Goal: Task Accomplishment & Management: Manage account settings

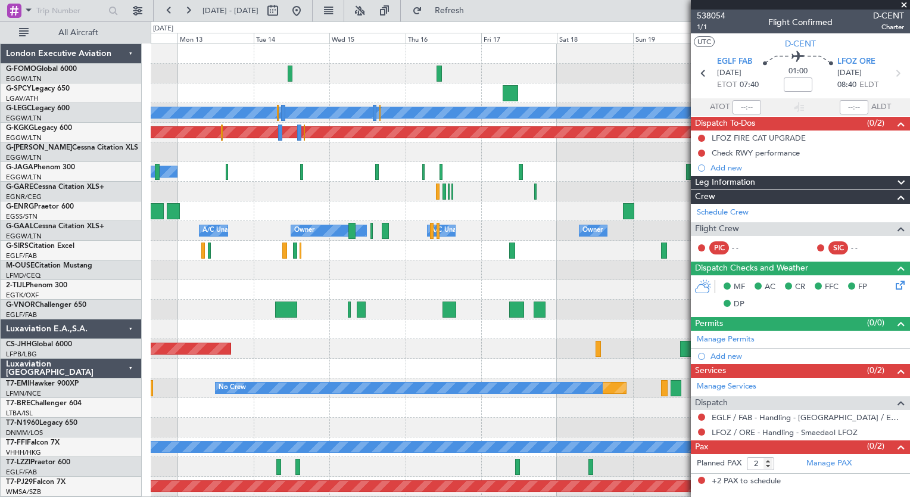
click at [193, 364] on div "Planned Maint [GEOGRAPHIC_DATA] ([GEOGRAPHIC_DATA]) A/C Unavailable [GEOGRAPHIC…" at bounding box center [530, 309] width 759 height 531
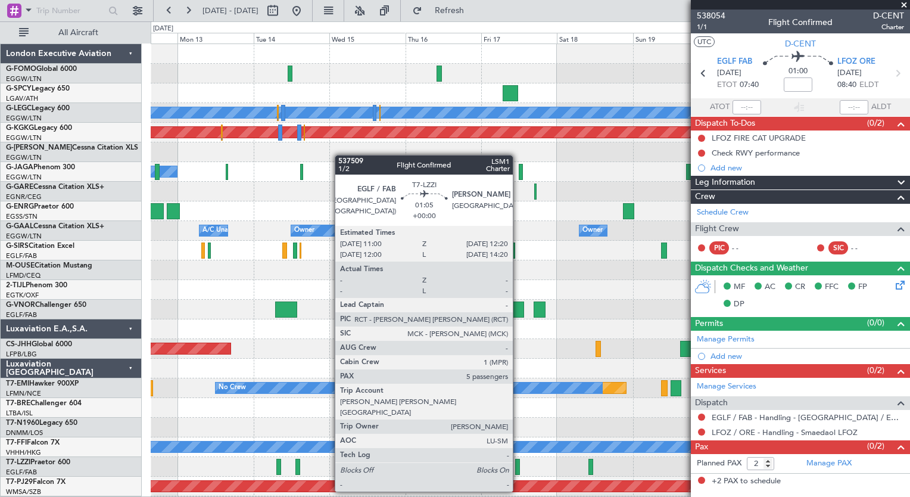
click at [518, 469] on div at bounding box center [517, 467] width 5 height 16
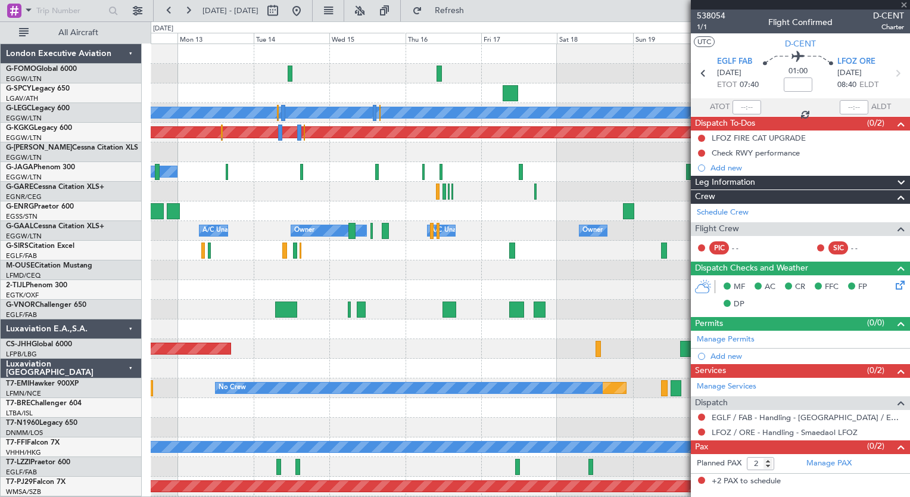
type input "5"
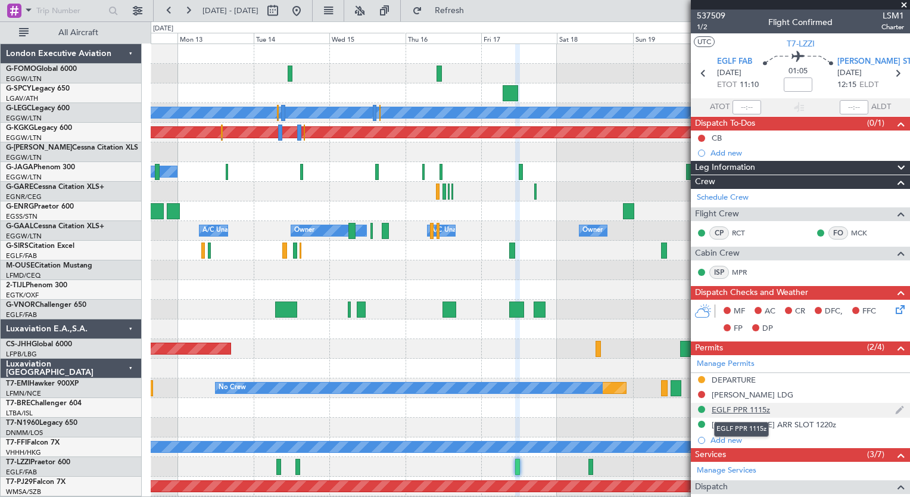
click at [746, 412] on div "EGLF PPR 1115z" at bounding box center [741, 409] width 58 height 10
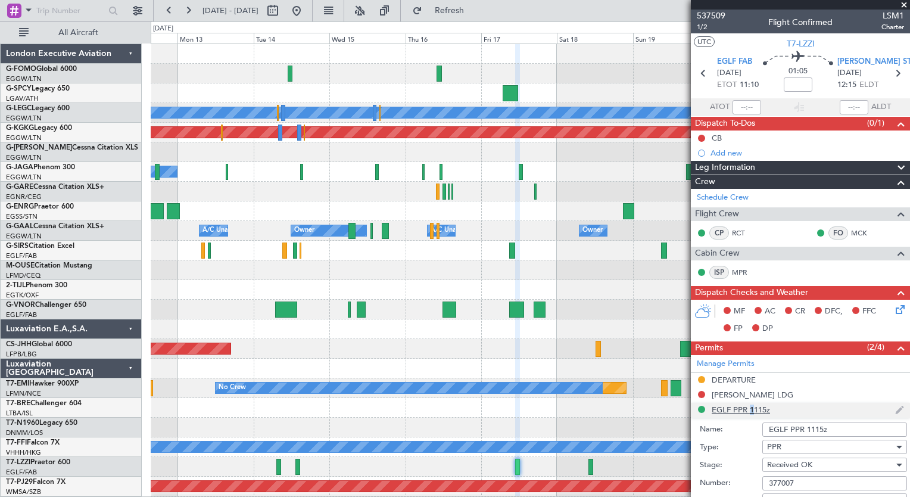
drag, startPoint x: 805, startPoint y: 482, endPoint x: 762, endPoint y: 484, distance: 42.9
click at [762, 484] on input "377007" at bounding box center [834, 483] width 145 height 14
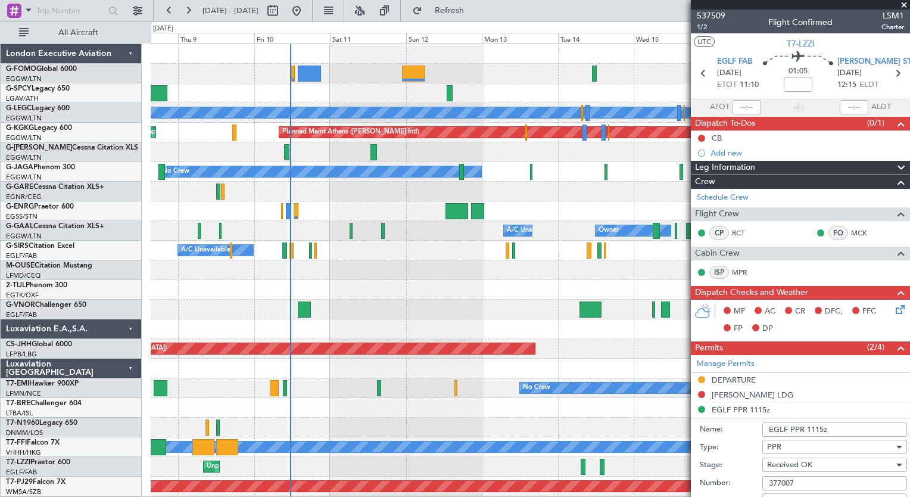
click at [734, 496] on html "[DATE] - [DATE] Refresh Quick Links All Aircraft Planned Maint [GEOGRAPHIC_DATA…" at bounding box center [455, 248] width 910 height 497
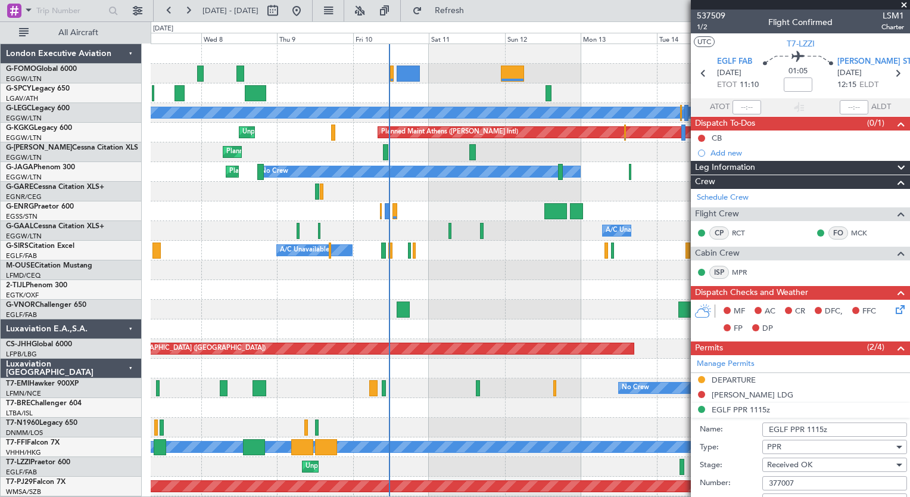
click at [507, 329] on div at bounding box center [530, 329] width 759 height 20
click at [179, 18] on button at bounding box center [188, 10] width 19 height 19
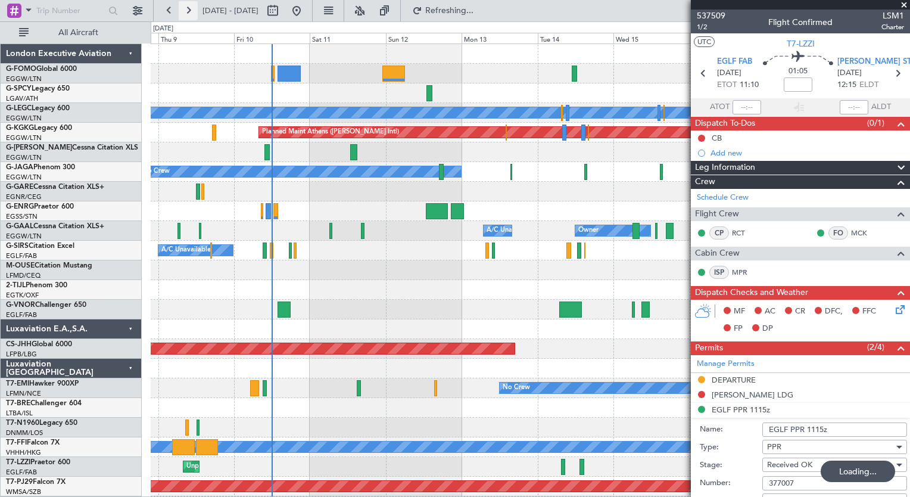
click at [179, 18] on button at bounding box center [188, 10] width 19 height 19
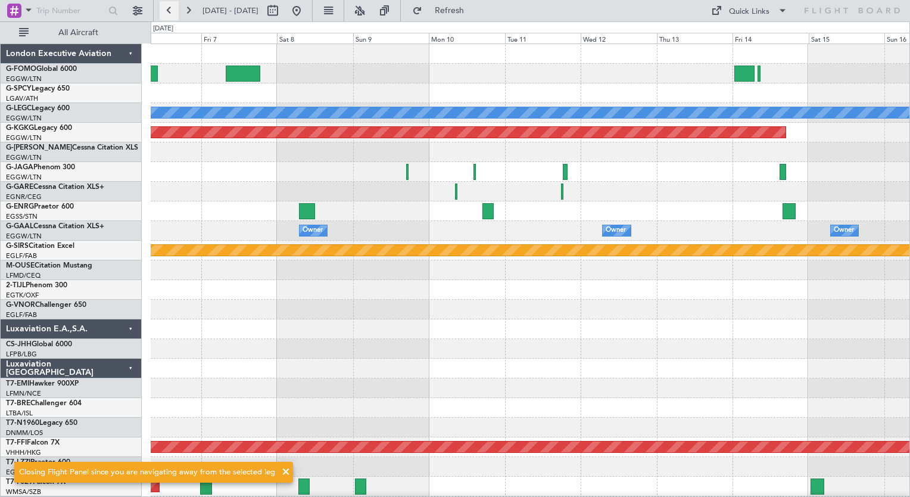
click at [167, 15] on button at bounding box center [169, 10] width 19 height 19
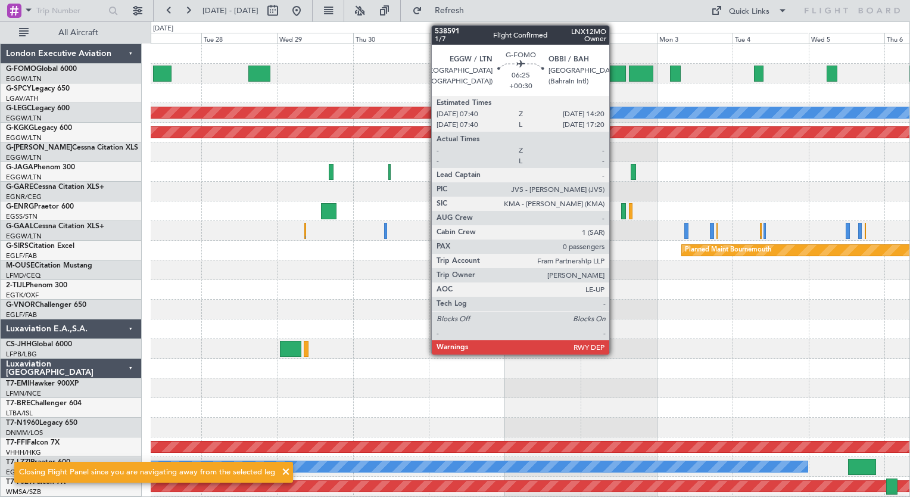
click at [615, 70] on div at bounding box center [614, 74] width 21 height 16
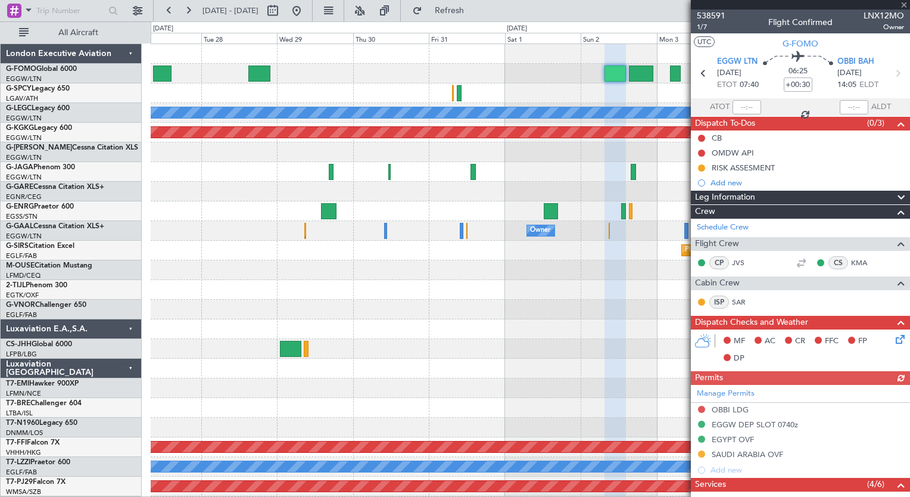
scroll to position [220, 0]
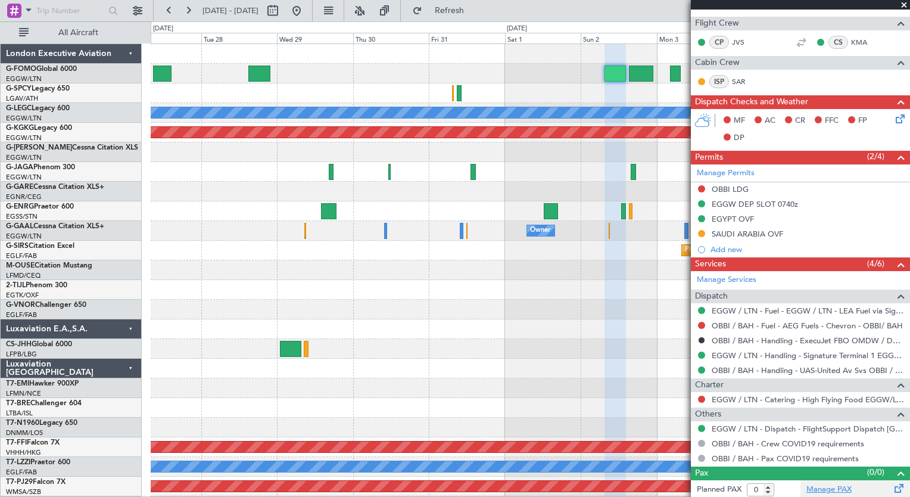
click at [834, 487] on link "Manage PAX" at bounding box center [828, 490] width 45 height 12
click at [475, 15] on span "Refresh" at bounding box center [450, 11] width 50 height 8
type input "1"
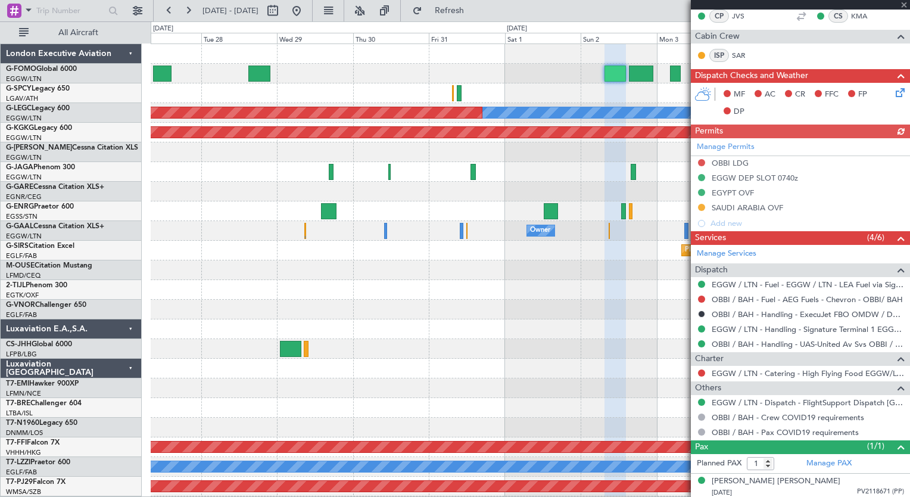
scroll to position [248, 0]
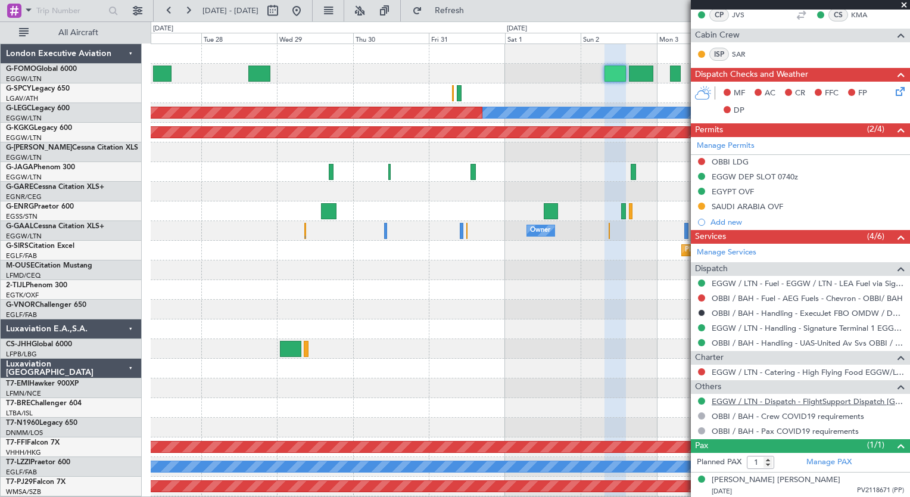
click at [862, 401] on link "EGGW / LTN - Dispatch - FlightSupport Dispatch [GEOGRAPHIC_DATA]" at bounding box center [808, 401] width 192 height 10
click at [170, 9] on button at bounding box center [169, 10] width 19 height 19
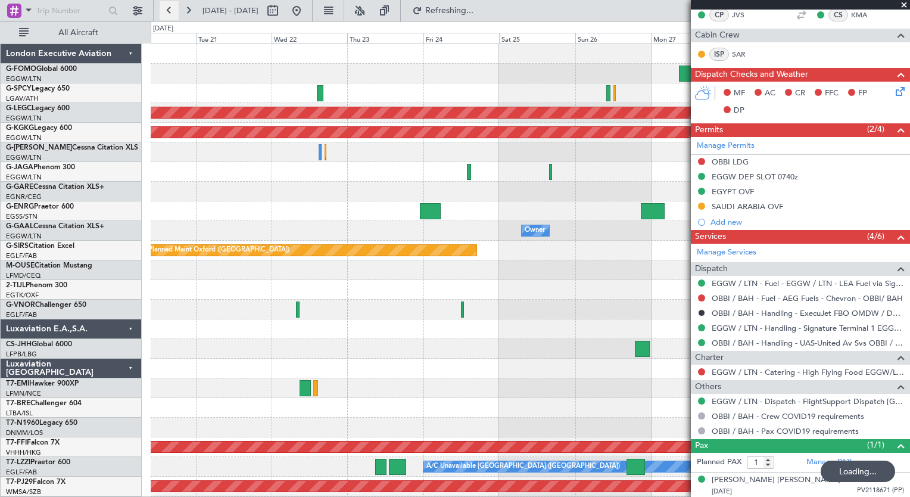
click at [170, 9] on button at bounding box center [169, 10] width 19 height 19
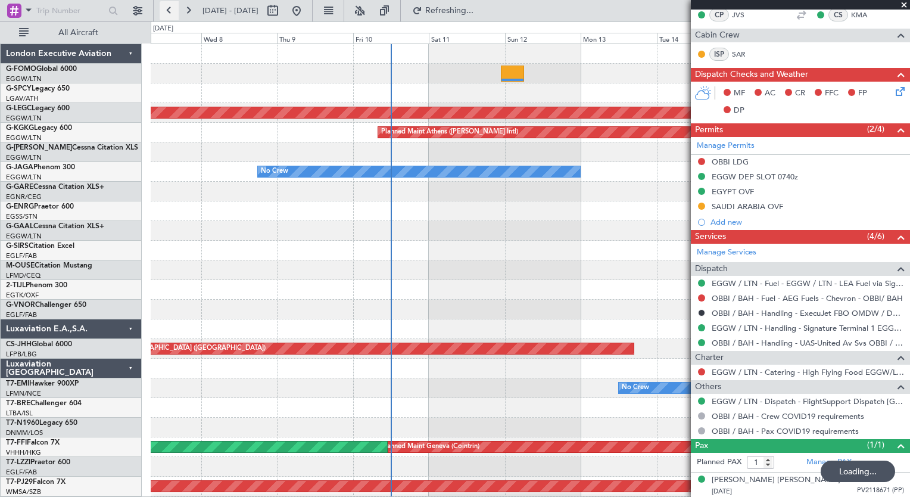
click at [170, 9] on button at bounding box center [169, 10] width 19 height 19
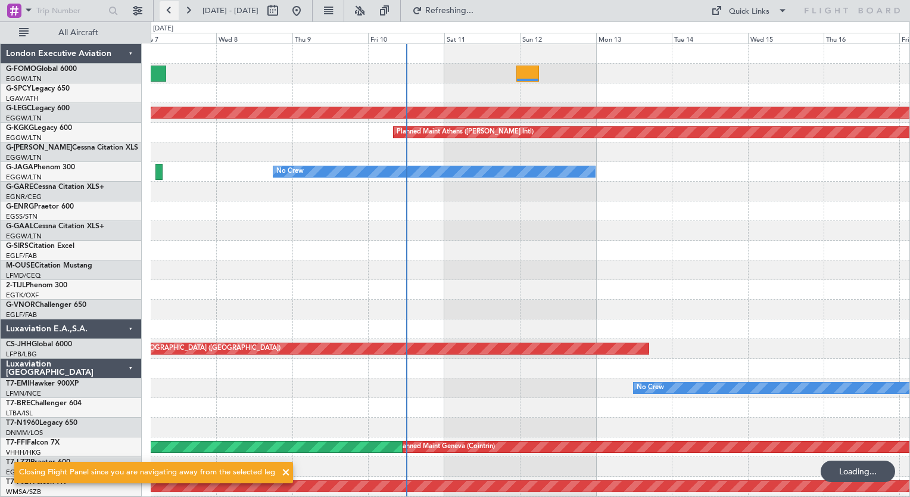
scroll to position [0, 0]
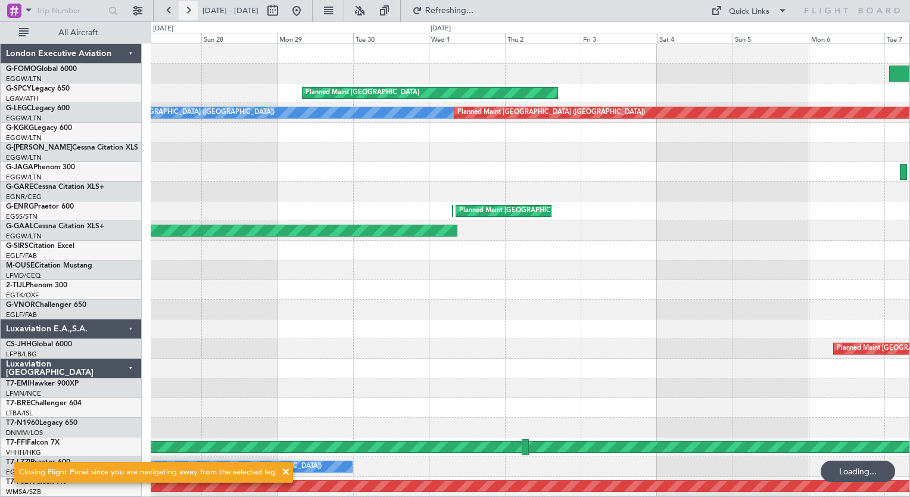
click at [191, 13] on button at bounding box center [188, 10] width 19 height 19
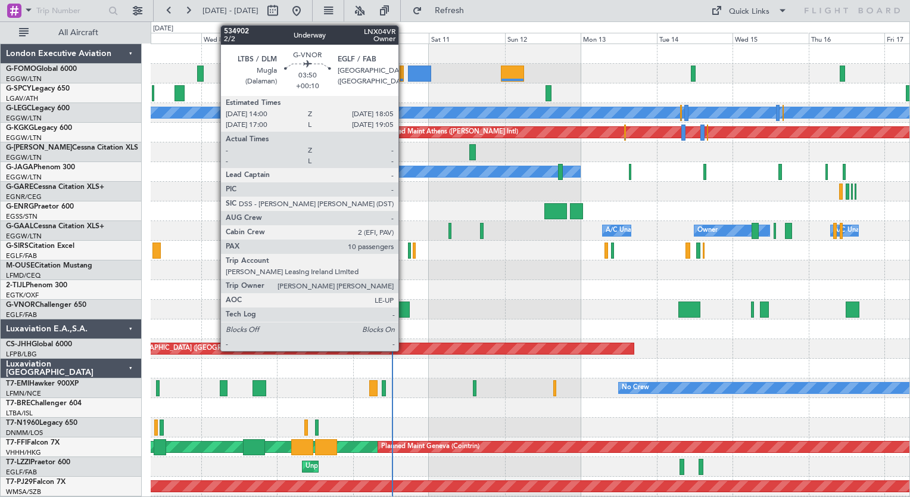
click at [404, 312] on div at bounding box center [403, 309] width 13 height 16
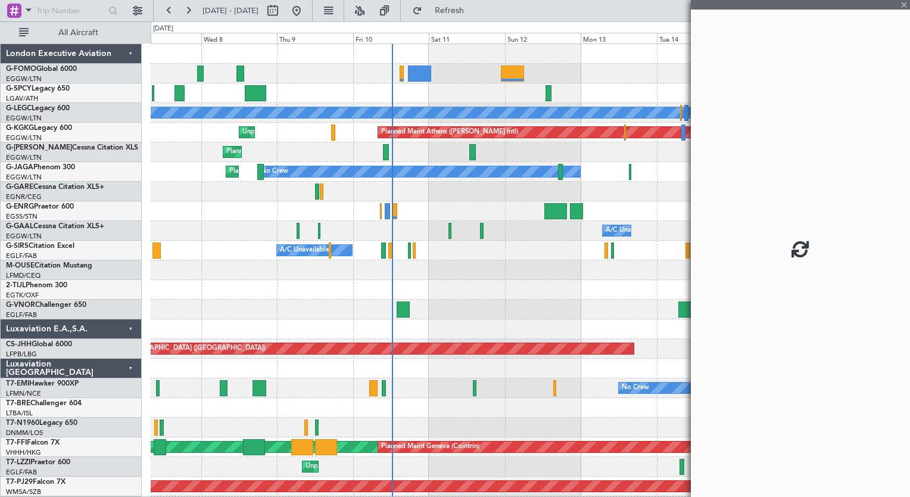
click at [404, 312] on div at bounding box center [403, 309] width 13 height 16
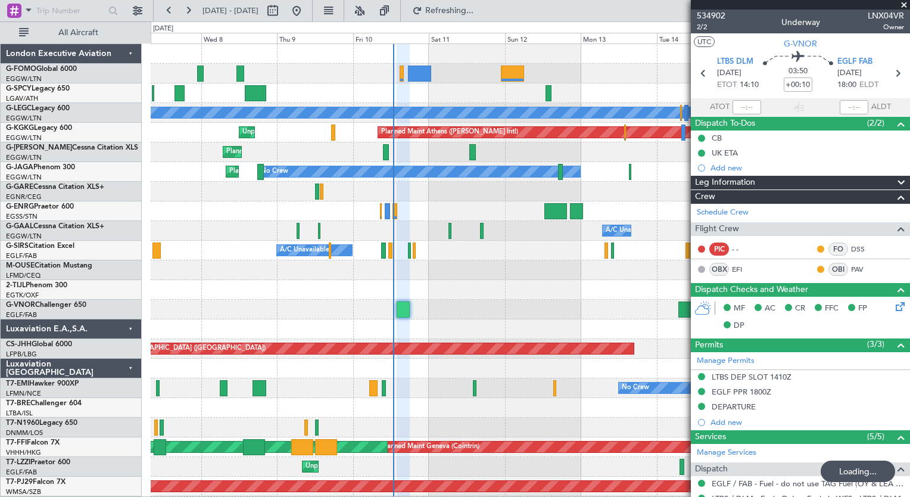
click at [391, 254] on div at bounding box center [390, 250] width 4 height 16
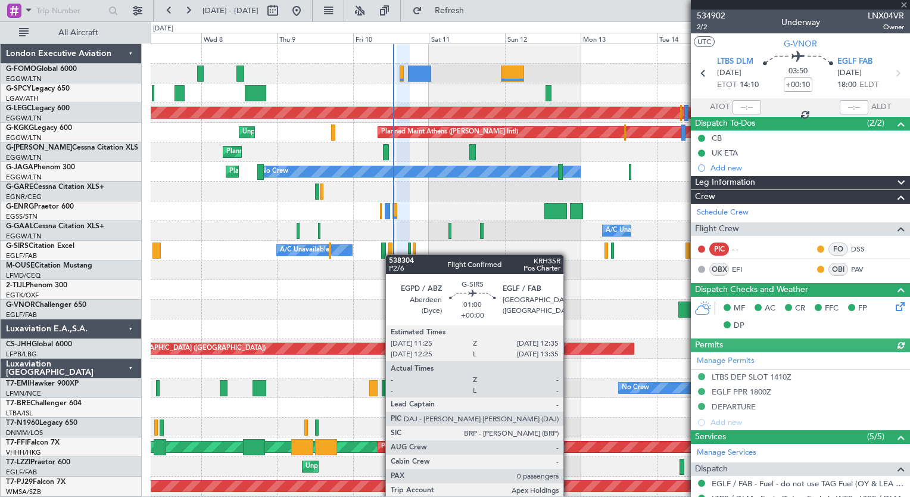
type input "0"
